Goal: Task Accomplishment & Management: Manage account settings

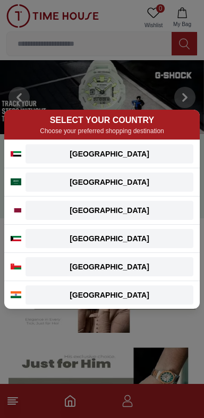
click at [149, 189] on button "[GEOGRAPHIC_DATA]" at bounding box center [110, 181] width 168 height 19
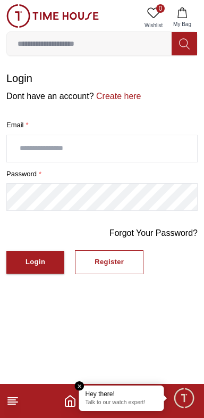
click at [50, 139] on input "text" at bounding box center [102, 148] width 191 height 27
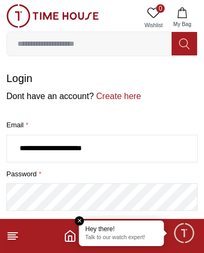
type input "**********"
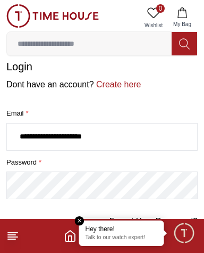
scroll to position [11, 0]
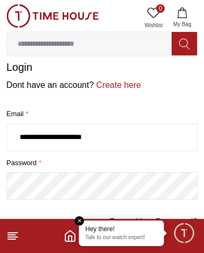
click at [112, 80] on link "Create here" at bounding box center [117, 84] width 47 height 9
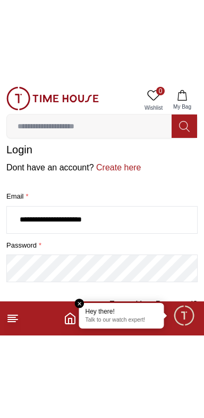
scroll to position [0, 0]
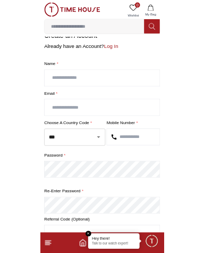
scroll to position [20, 0]
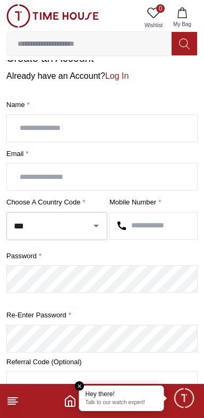
click at [40, 121] on input "text" at bounding box center [102, 128] width 191 height 27
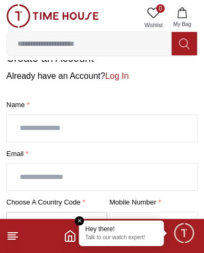
type input "**********"
click at [36, 167] on input "text" at bounding box center [102, 176] width 191 height 27
type input "**********"
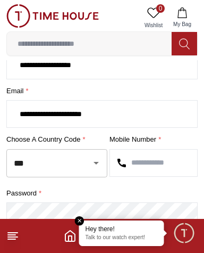
scroll to position [84, 0]
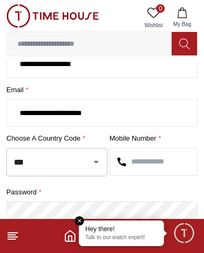
click at [94, 155] on icon "Open" at bounding box center [96, 161] width 13 height 13
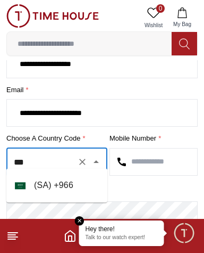
click at [60, 192] on li "( SA ) + 966" at bounding box center [56, 185] width 101 height 26
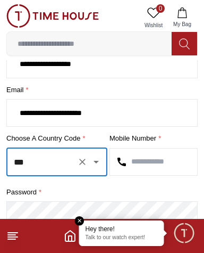
type input "***"
click at [142, 154] on input "text" at bounding box center [153, 162] width 87 height 27
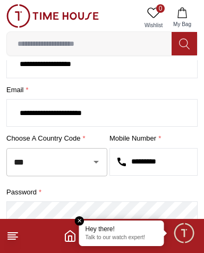
scroll to position [51, 0]
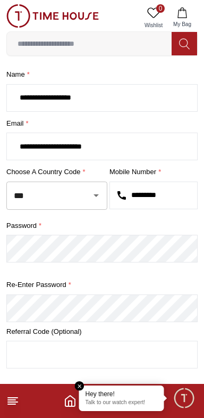
type input "*********"
click at [62, 345] on input "text" at bounding box center [102, 354] width 191 height 27
click at [83, 341] on input "****" at bounding box center [102, 354] width 191 height 27
click at [53, 341] on input "******" at bounding box center [102, 354] width 191 height 27
click at [71, 341] on input "text" at bounding box center [102, 354] width 191 height 27
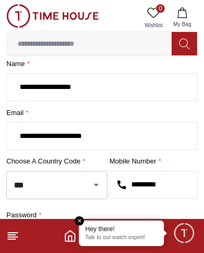
scroll to position [216, 0]
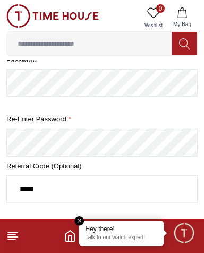
click at [6, 244] on button "Create Account" at bounding box center [52, 255] width 92 height 23
click at [6, 244] on button "Create Account" at bounding box center [56, 256] width 101 height 24
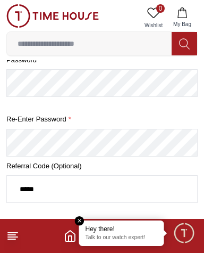
click at [48, 176] on input "*****" at bounding box center [102, 189] width 191 height 27
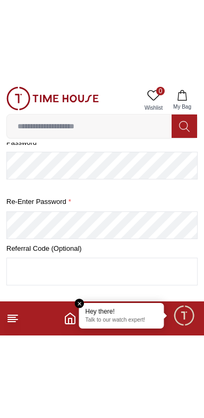
scroll to position [72, 0]
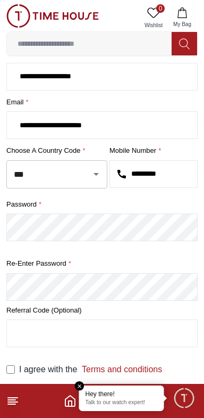
click at [63, 320] on input "text" at bounding box center [102, 333] width 191 height 27
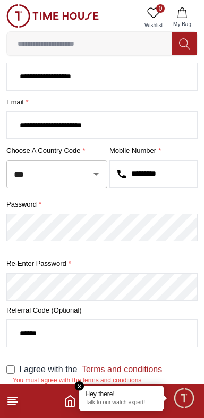
click at [14, 347] on form "**********" at bounding box center [102, 220] width 192 height 443
click at [131, 389] on div "Invalid referral code! Please try again" at bounding box center [102, 400] width 192 height 22
click at [46, 389] on div "Invalid referral code! Please try again" at bounding box center [102, 400] width 192 height 22
click at [44, 389] on div "Invalid referral code! Please try again" at bounding box center [102, 400] width 192 height 22
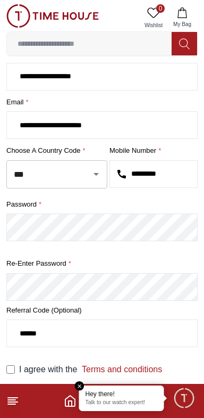
click at [78, 385] on em "Close tooltip" at bounding box center [80, 386] width 10 height 10
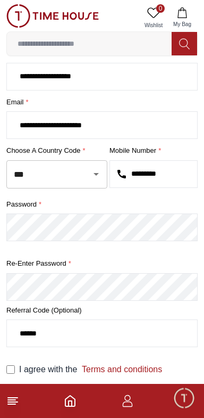
click at [81, 389] on div "Invalid referral code! Please try again" at bounding box center [102, 400] width 192 height 22
click at [130, 389] on div "Invalid referral code! Please try again" at bounding box center [102, 400] width 192 height 22
click at [104, 389] on div "Invalid referral code! Please try again" at bounding box center [102, 400] width 192 height 22
click at [99, 389] on div "Invalid referral code! Please try again" at bounding box center [102, 400] width 192 height 22
click at [97, 389] on div "Invalid referral code! Please try again" at bounding box center [102, 400] width 192 height 22
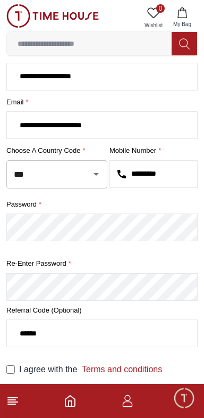
click at [95, 389] on div "Invalid referral code! Please try again" at bounding box center [102, 400] width 192 height 22
click at [93, 389] on div "Invalid referral code! Please try again" at bounding box center [102, 400] width 192 height 22
click at [86, 389] on div "Invalid referral code! Please try again" at bounding box center [102, 400] width 192 height 22
click at [77, 374] on div "I agree with the Terms and conditions Invalid referral code! Please try again C…" at bounding box center [102, 398] width 192 height 71
click at [52, 305] on label "Referral Code (Optional)" at bounding box center [102, 310] width 192 height 11
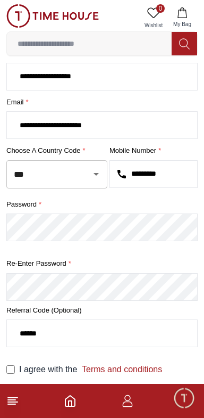
click at [70, 320] on input "******" at bounding box center [102, 333] width 191 height 27
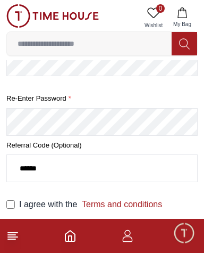
click at [6, 246] on button "Create Account" at bounding box center [52, 257] width 92 height 23
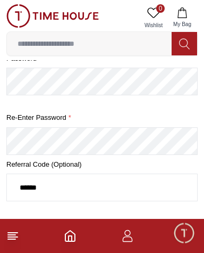
scroll to position [237, 0]
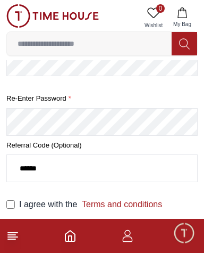
click at [6, 246] on button "Create Account" at bounding box center [52, 257] width 92 height 23
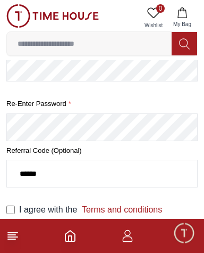
click at [6, 229] on button "Create Account" at bounding box center [56, 241] width 101 height 24
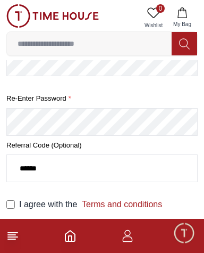
click at [6, 246] on button "Create Account" at bounding box center [52, 257] width 92 height 23
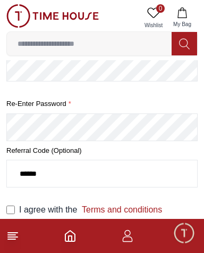
click at [6, 229] on button "Create Account" at bounding box center [56, 241] width 101 height 24
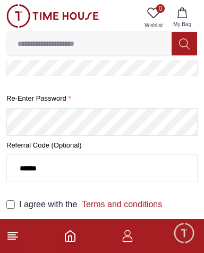
click at [6, 246] on button "Create Account" at bounding box center [52, 257] width 92 height 23
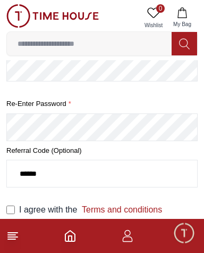
click at [6, 229] on button "Create Account" at bounding box center [56, 241] width 101 height 24
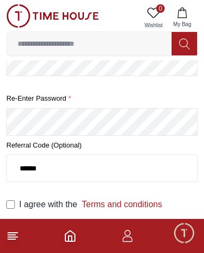
click at [6, 246] on button "Create Account" at bounding box center [52, 257] width 92 height 23
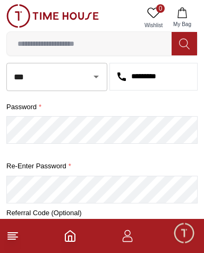
scroll to position [221, 0]
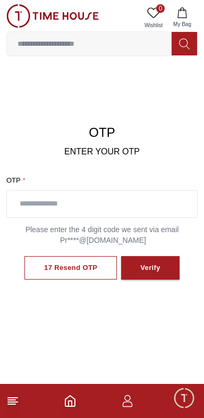
click at [147, 199] on input "text" at bounding box center [102, 204] width 191 height 27
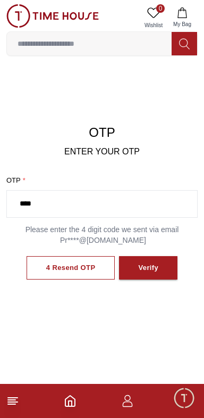
type input "****"
click at [154, 257] on button "Verify" at bounding box center [148, 268] width 59 height 24
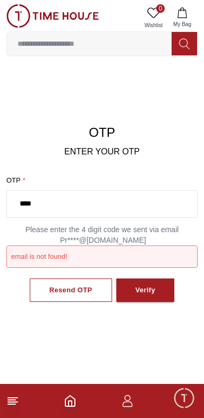
click at [152, 252] on div "email is not found!" at bounding box center [102, 256] width 192 height 22
click at [90, 201] on input "****" at bounding box center [102, 204] width 191 height 27
click at [155, 285] on button "Verify" at bounding box center [146, 290] width 59 height 24
click at [121, 229] on p "Please enter the 4 digit code we sent via email Pr****@gmail.com" at bounding box center [102, 234] width 192 height 21
click at [79, 284] on div "Resend OTP" at bounding box center [71, 290] width 43 height 12
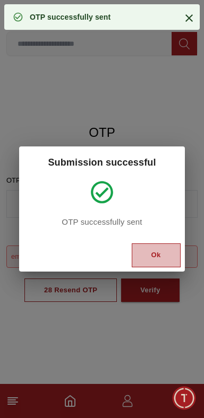
click at [152, 251] on div "Ok" at bounding box center [157, 255] width 10 height 12
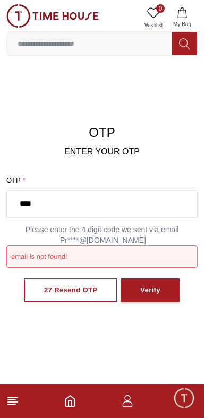
click at [43, 198] on input "****" at bounding box center [102, 204] width 191 height 27
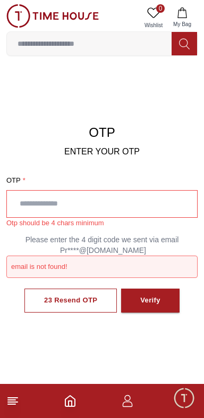
click at [154, 200] on input "text" at bounding box center [102, 204] width 191 height 27
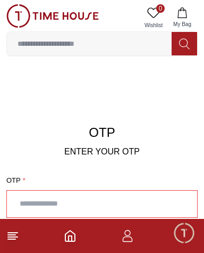
click at [92, 200] on input "text" at bounding box center [102, 204] width 191 height 27
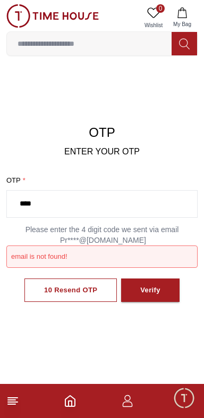
type input "****"
click at [155, 284] on div "Verify" at bounding box center [151, 290] width 20 height 12
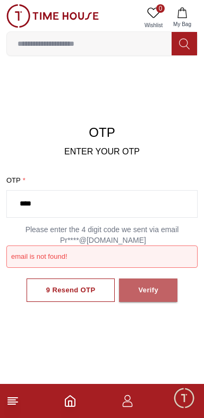
click at [153, 284] on div "Verify" at bounding box center [148, 290] width 20 height 12
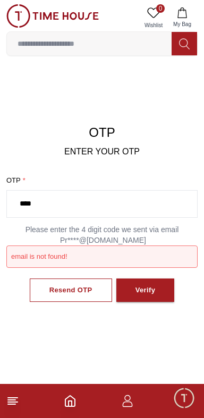
click at [143, 284] on div "Verify" at bounding box center [146, 290] width 20 height 12
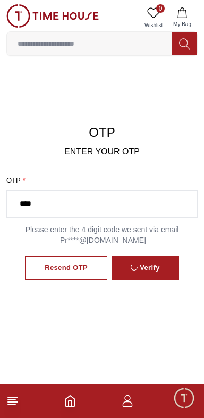
click at [144, 275] on div "Verify" at bounding box center [145, 267] width 29 height 13
click at [146, 275] on div "Verify" at bounding box center [145, 267] width 29 height 13
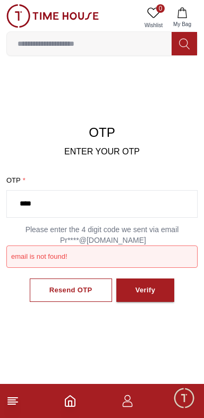
click at [146, 284] on div "Verify" at bounding box center [146, 290] width 20 height 12
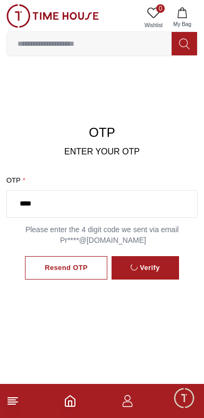
click at [149, 272] on button "Verify" at bounding box center [146, 268] width 68 height 24
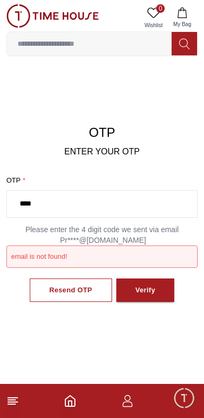
click at [147, 278] on button "Verify" at bounding box center [146, 290] width 59 height 24
click at [146, 284] on div "Verify" at bounding box center [146, 290] width 20 height 12
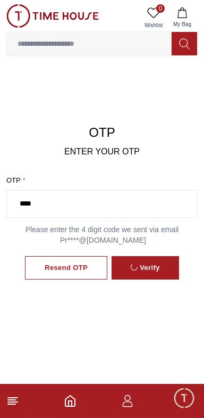
click at [145, 275] on div "Verify" at bounding box center [145, 267] width 29 height 13
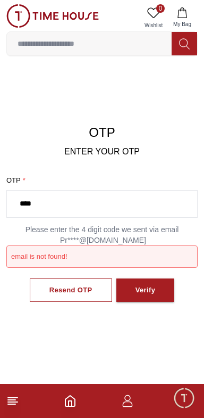
click at [145, 284] on div "Verify" at bounding box center [146, 290] width 20 height 12
click at [144, 284] on div "Verify" at bounding box center [146, 290] width 20 height 12
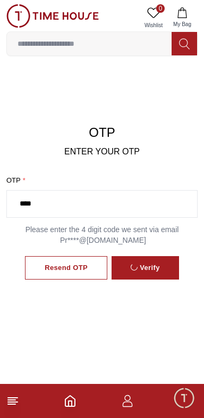
click at [144, 275] on div "Verify" at bounding box center [145, 267] width 29 height 13
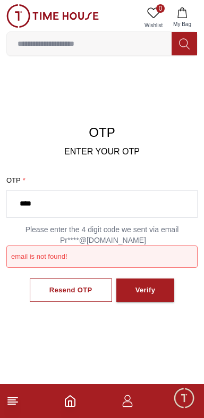
click at [144, 284] on div "Verify" at bounding box center [146, 290] width 20 height 12
click at [143, 284] on div "Verify" at bounding box center [146, 290] width 20 height 12
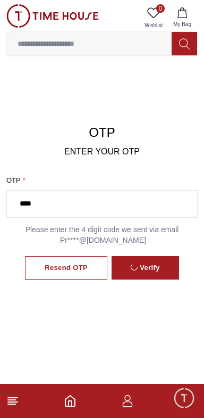
click at [142, 275] on div "Verify" at bounding box center [145, 267] width 29 height 13
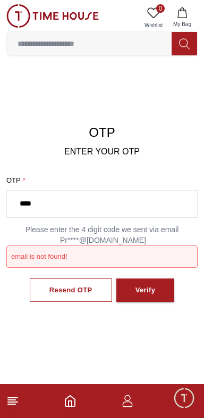
click at [142, 284] on div "Verify" at bounding box center [146, 290] width 20 height 12
click at [140, 284] on div "Verify" at bounding box center [146, 290] width 20 height 12
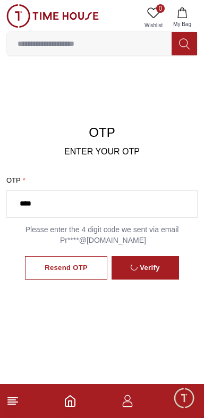
click at [139, 274] on button "Verify" at bounding box center [146, 268] width 68 height 24
click at [138, 273] on button "Verify" at bounding box center [146, 268] width 68 height 24
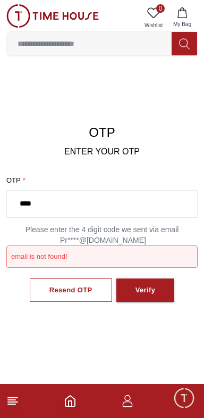
click at [138, 278] on button "Verify" at bounding box center [146, 290] width 59 height 24
click at [139, 278] on button "Verify" at bounding box center [146, 290] width 59 height 24
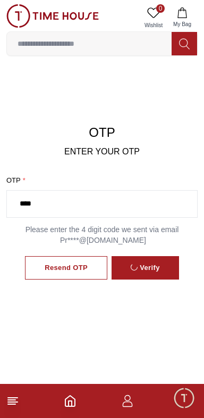
click at [139, 269] on button "Verify" at bounding box center [146, 268] width 68 height 24
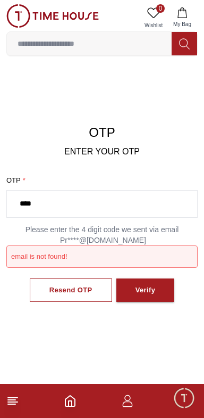
click at [139, 278] on button "Verify" at bounding box center [146, 290] width 59 height 24
click at [132, 224] on p "Please enter the 4 digit code we sent via email Pr****@gmail.com" at bounding box center [102, 234] width 192 height 21
click at [133, 224] on p "Please enter the 4 digit code we sent via email Pr****@gmail.com" at bounding box center [102, 234] width 192 height 21
click at [132, 228] on p "Please enter the 4 digit code we sent via email Pr****@gmail.com" at bounding box center [102, 234] width 192 height 21
click at [124, 232] on p "Please enter the 4 digit code we sent via email Pr****@gmail.com" at bounding box center [102, 234] width 192 height 21
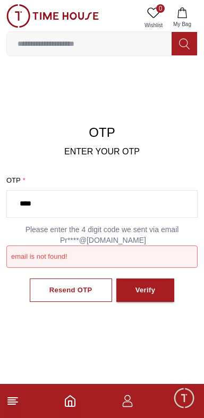
click at [112, 245] on div "email is not found!" at bounding box center [102, 256] width 192 height 22
click at [104, 229] on p "Please enter the 4 digit code we sent via email Pr****@gmail.com" at bounding box center [102, 234] width 192 height 21
click at [101, 231] on p "Please enter the 4 digit code we sent via email Pr****@gmail.com" at bounding box center [102, 234] width 192 height 21
click at [106, 224] on p "Please enter the 4 digit code we sent via email Pr****@gmail.com" at bounding box center [102, 234] width 192 height 21
click at [98, 227] on p "Please enter the 4 digit code we sent via email Pr****@gmail.com" at bounding box center [102, 234] width 192 height 21
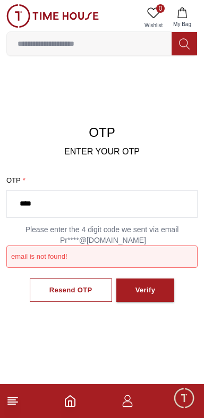
click at [146, 284] on div "Verify" at bounding box center [146, 290] width 20 height 12
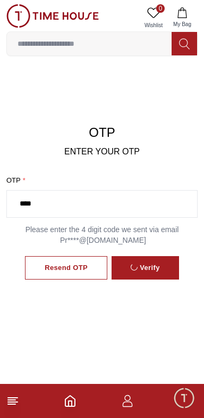
click at [142, 275] on div "Verify" at bounding box center [145, 267] width 29 height 13
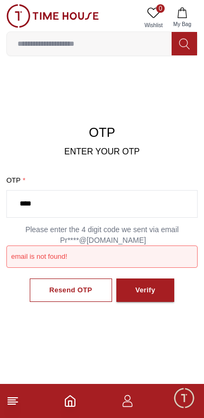
click at [141, 284] on div "Verify" at bounding box center [146, 290] width 20 height 12
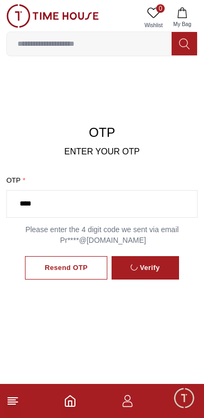
click at [143, 275] on div "Verify" at bounding box center [145, 267] width 29 height 13
click at [143, 274] on button "Verify" at bounding box center [146, 268] width 68 height 24
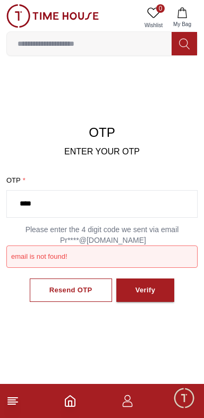
click at [144, 284] on div "Verify" at bounding box center [146, 290] width 20 height 12
click at [143, 284] on div "Verify" at bounding box center [146, 290] width 20 height 12
click at [144, 284] on div "Verify" at bounding box center [146, 290] width 20 height 12
click at [147, 284] on div "Verify" at bounding box center [146, 290] width 20 height 12
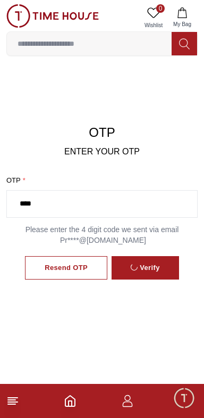
click at [146, 275] on div "Verify" at bounding box center [145, 267] width 29 height 13
click at [144, 275] on div "Verify" at bounding box center [145, 267] width 29 height 13
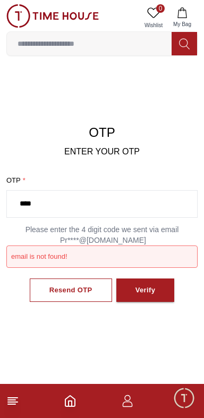
click at [146, 284] on div "Verify" at bounding box center [146, 290] width 20 height 12
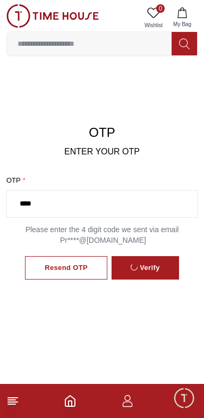
click at [146, 275] on div "Verify" at bounding box center [145, 267] width 29 height 13
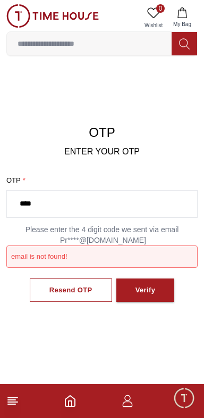
click at [147, 284] on div "Verify" at bounding box center [146, 290] width 20 height 12
click at [149, 284] on div "Verify" at bounding box center [146, 290] width 20 height 12
click at [150, 284] on div "Verify" at bounding box center [146, 290] width 20 height 12
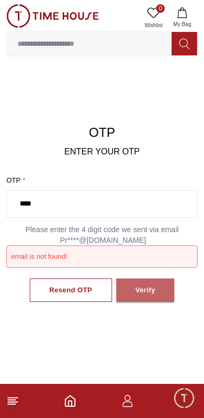
click at [150, 284] on div "Verify" at bounding box center [146, 290] width 20 height 12
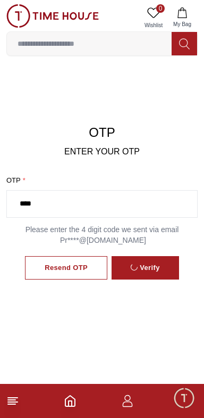
click at [150, 275] on div "Verify" at bounding box center [145, 267] width 29 height 13
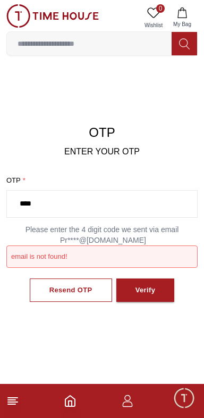
click at [148, 284] on div "Verify" at bounding box center [146, 290] width 20 height 12
click at [148, 278] on button "Verify" at bounding box center [146, 290] width 59 height 24
click at [146, 278] on button "Verify" at bounding box center [146, 290] width 59 height 24
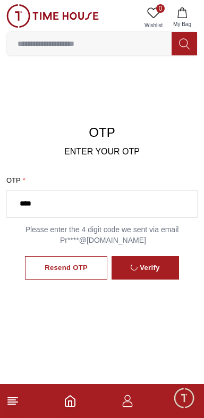
click at [145, 272] on button "Verify" at bounding box center [146, 268] width 68 height 24
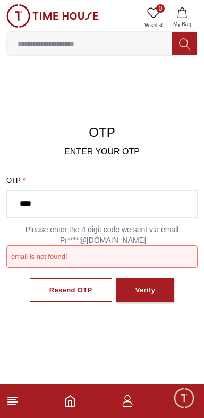
click at [138, 278] on button "Verify" at bounding box center [146, 290] width 59 height 24
click at [117, 224] on p "Please enter the 4 digit code we sent via email Pr****@gmail.com" at bounding box center [102, 234] width 192 height 21
click at [122, 225] on p "Please enter the 4 digit code we sent via email Pr****@gmail.com" at bounding box center [102, 234] width 192 height 21
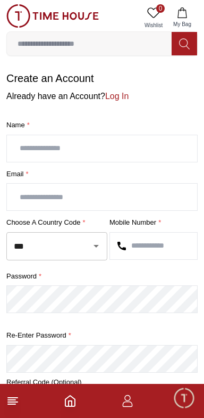
click at [37, 139] on input "text" at bounding box center [102, 148] width 191 height 27
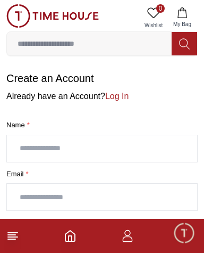
type input "**********"
click at [35, 187] on input "text" at bounding box center [102, 197] width 191 height 27
type input "*"
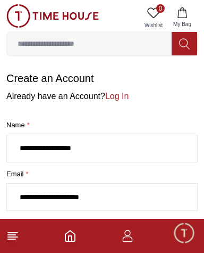
type input "**********"
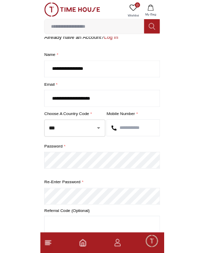
scroll to position [36, 0]
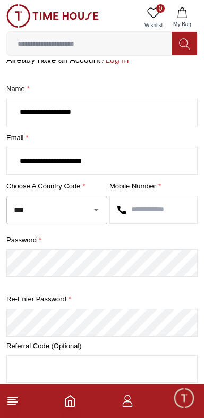
click at [79, 206] on div at bounding box center [89, 209] width 28 height 15
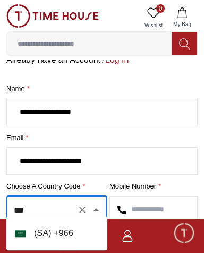
click at [72, 234] on li "( SA ) + 966" at bounding box center [56, 233] width 101 height 26
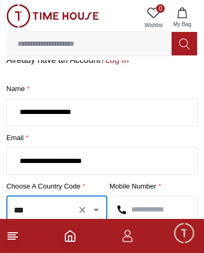
type input "***"
click at [160, 203] on input "text" at bounding box center [153, 209] width 87 height 27
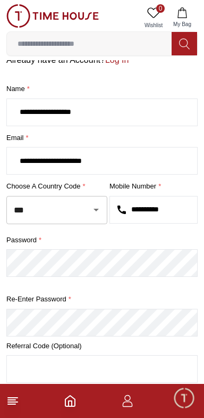
type input "**********"
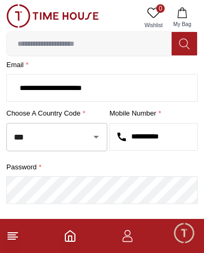
scroll to position [216, 0]
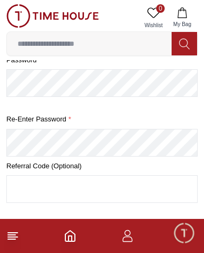
click at [6, 244] on button "Create Account" at bounding box center [52, 255] width 92 height 23
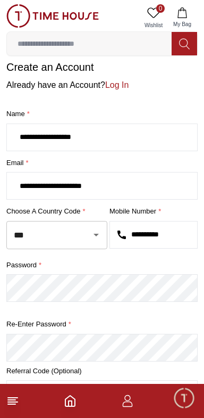
scroll to position [9, 0]
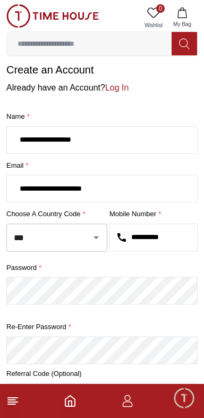
click at [78, 135] on input "**********" at bounding box center [102, 140] width 191 height 27
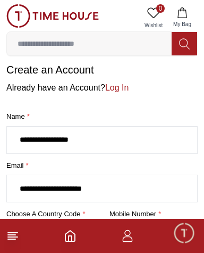
type input "**********"
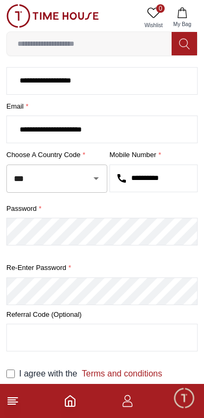
scroll to position [0, 0]
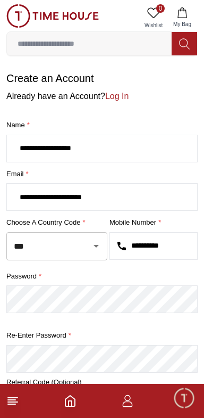
click at [109, 92] on link "Log In" at bounding box center [116, 96] width 23 height 9
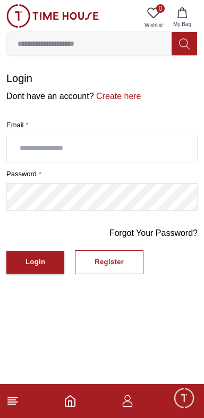
click at [33, 145] on input "text" at bounding box center [102, 148] width 191 height 27
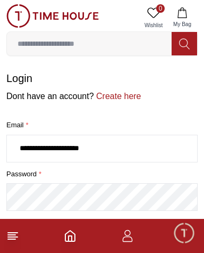
type input "**********"
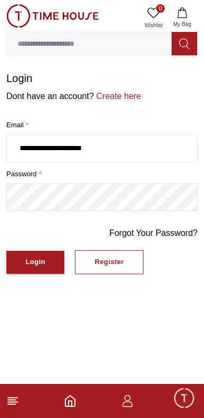
click at [34, 256] on div "Login" at bounding box center [36, 262] width 20 height 12
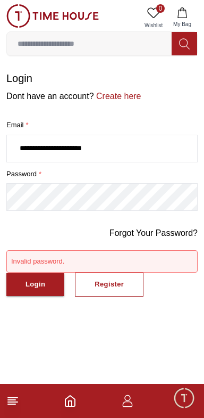
click at [36, 278] on div "Login" at bounding box center [36, 284] width 20 height 12
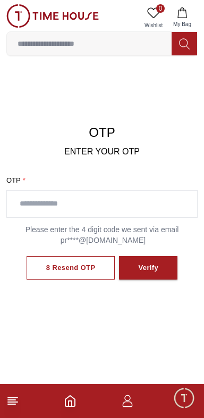
click at [42, 195] on input "text" at bounding box center [102, 204] width 191 height 27
type input "****"
click at [156, 256] on button "Verify" at bounding box center [148, 268] width 59 height 24
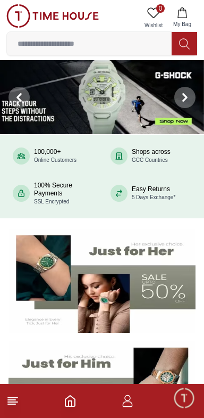
click at [127, 400] on icon "button" at bounding box center [128, 398] width 6 height 6
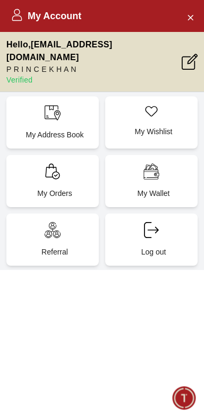
click at [46, 163] on icon at bounding box center [53, 171] width 16 height 16
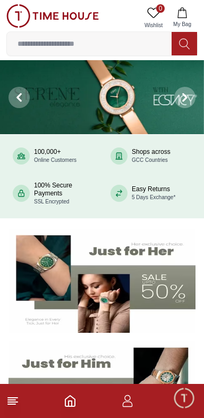
click at [17, 12] on img at bounding box center [52, 15] width 93 height 23
click at [9, 396] on icon at bounding box center [12, 401] width 13 height 13
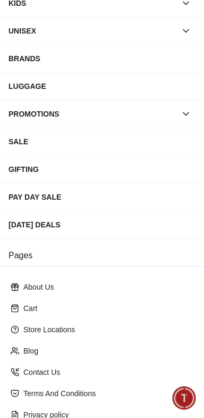
scroll to position [163, 0]
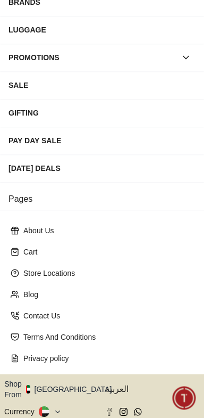
click at [70, 379] on button "Shop From [GEOGRAPHIC_DATA]" at bounding box center [62, 389] width 116 height 21
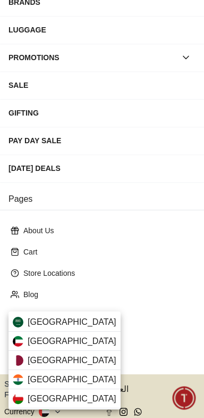
click at [73, 314] on div "[GEOGRAPHIC_DATA]" at bounding box center [65, 322] width 112 height 19
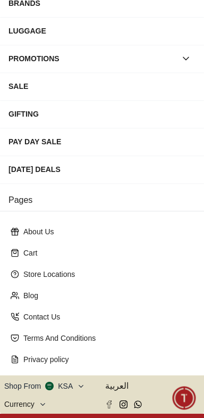
scroll to position [0, 0]
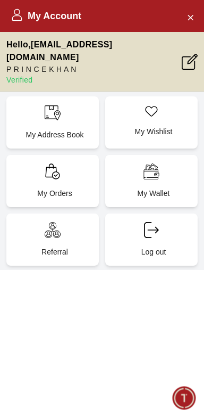
click at [195, 54] on icon at bounding box center [190, 62] width 16 height 16
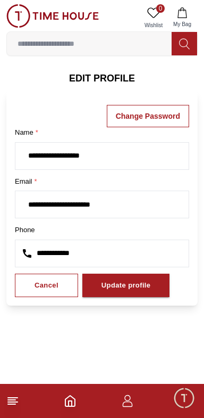
click at [136, 280] on div "Update profile" at bounding box center [127, 286] width 50 height 12
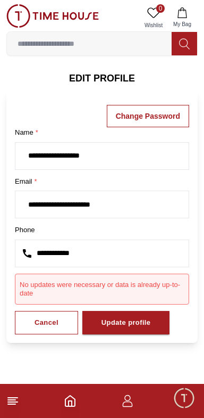
click at [127, 406] on icon "button" at bounding box center [127, 401] width 13 height 13
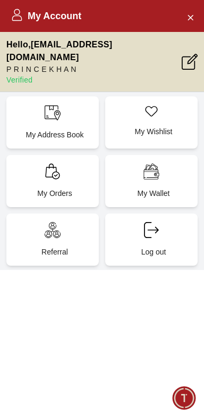
click at [40, 159] on div "My Orders" at bounding box center [52, 181] width 93 height 52
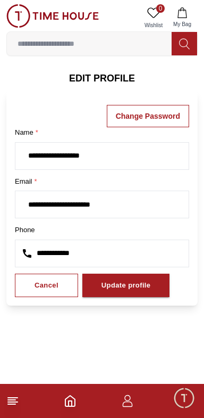
click at [15, 12] on img at bounding box center [52, 15] width 93 height 23
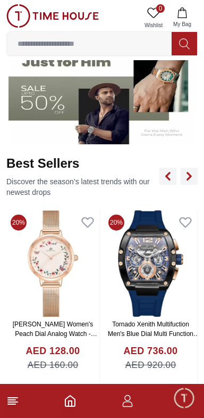
scroll to position [343, 0]
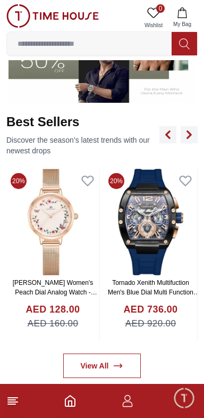
click at [159, 254] on img at bounding box center [150, 222] width 93 height 106
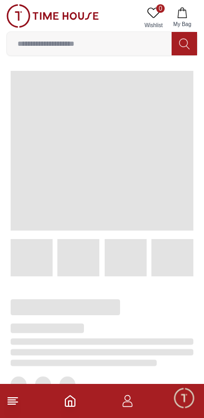
click at [12, 398] on line at bounding box center [13, 398] width 10 height 0
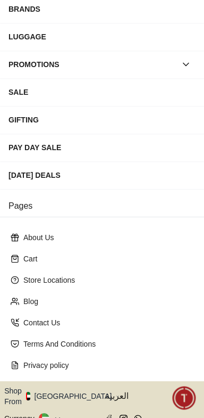
scroll to position [163, 0]
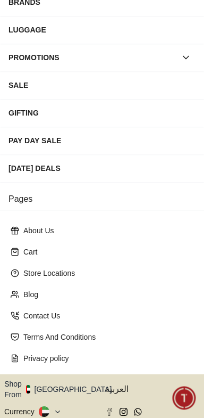
click at [54, 408] on icon at bounding box center [58, 412] width 8 height 8
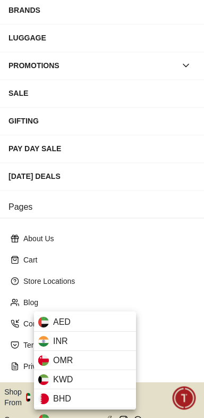
scroll to position [159, 0]
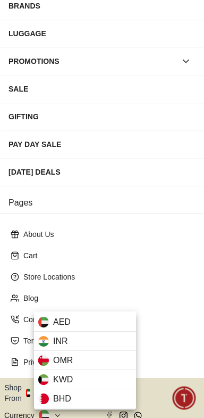
click at [143, 272] on div at bounding box center [102, 209] width 204 height 418
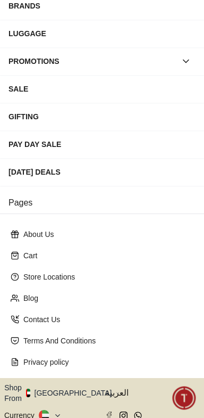
click at [67, 382] on button "Shop From [GEOGRAPHIC_DATA]" at bounding box center [62, 392] width 116 height 21
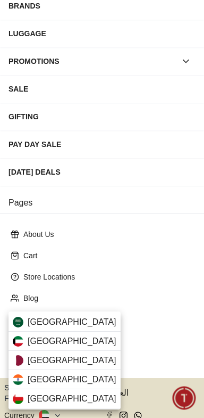
click at [82, 316] on div "[GEOGRAPHIC_DATA]" at bounding box center [65, 322] width 112 height 19
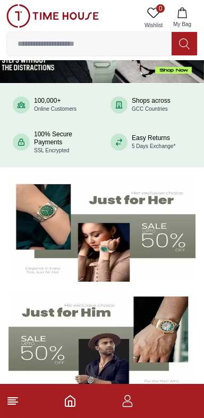
scroll to position [43, 0]
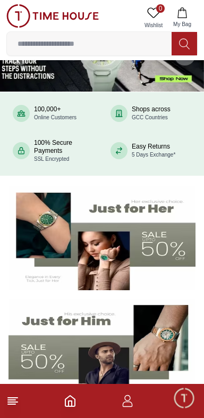
click at [127, 402] on icon "button" at bounding box center [127, 401] width 13 height 13
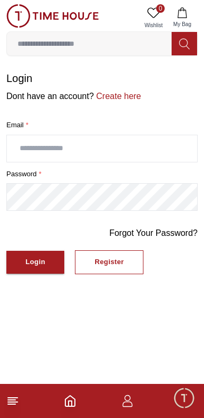
click at [10, 400] on line at bounding box center [11, 400] width 7 height 0
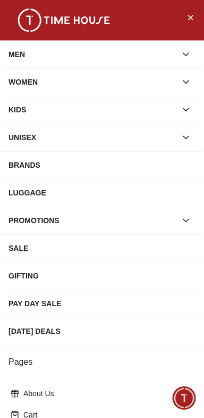
scroll to position [163, 0]
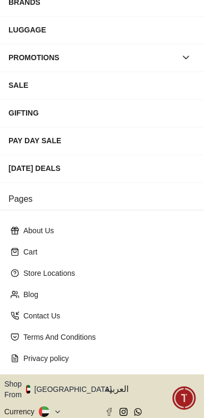
click at [67, 379] on button "Shop From [GEOGRAPHIC_DATA]" at bounding box center [62, 389] width 116 height 21
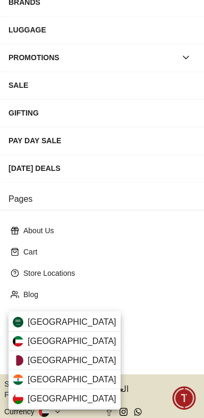
click at [73, 315] on div "[GEOGRAPHIC_DATA]" at bounding box center [65, 322] width 112 height 19
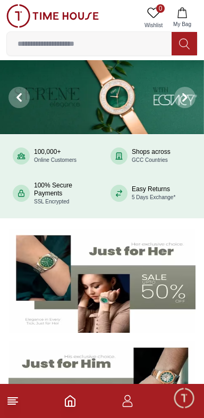
click at [14, 402] on line at bounding box center [13, 402] width 10 height 0
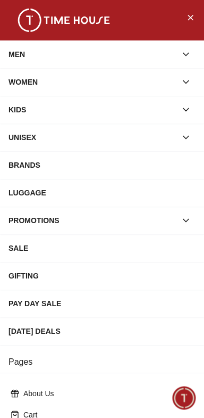
click at [192, 15] on icon "Close Menu" at bounding box center [190, 17] width 9 height 13
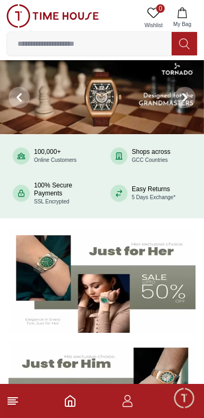
click at [126, 404] on icon "button" at bounding box center [127, 401] width 13 height 13
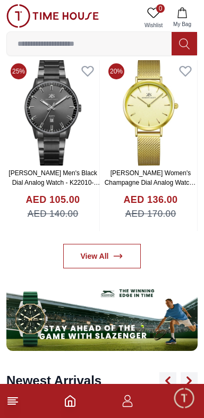
scroll to position [466, 0]
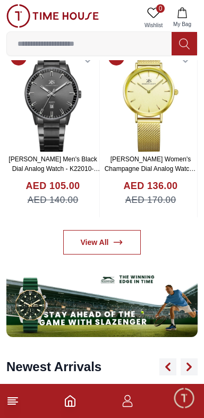
click at [14, 402] on line at bounding box center [13, 402] width 10 height 0
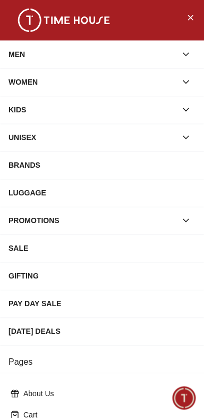
scroll to position [163, 0]
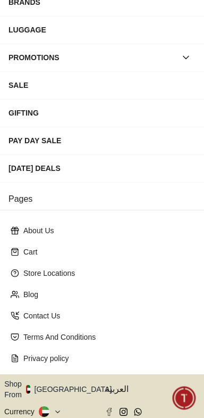
click at [66, 379] on button "Shop From [GEOGRAPHIC_DATA]" at bounding box center [62, 389] width 116 height 21
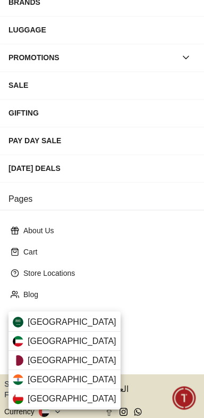
click at [67, 318] on span "[GEOGRAPHIC_DATA]" at bounding box center [72, 322] width 89 height 13
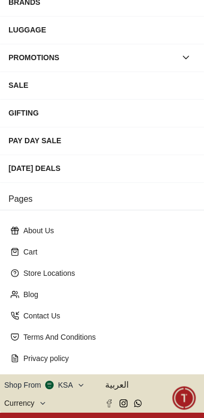
scroll to position [162, 0]
